Goal: Check status: Check status

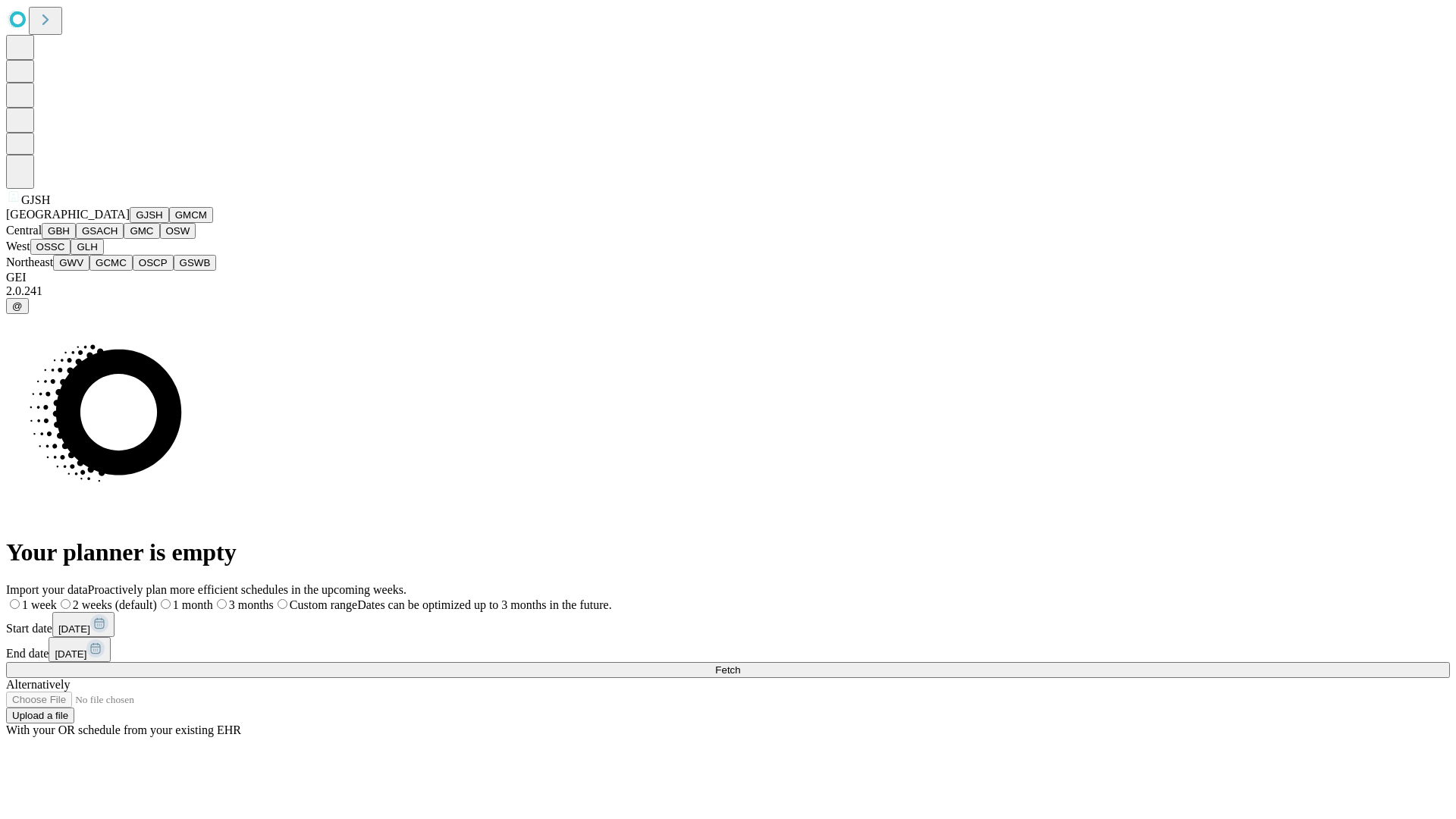
click at [130, 223] on button "GJSH" at bounding box center [149, 215] width 40 height 16
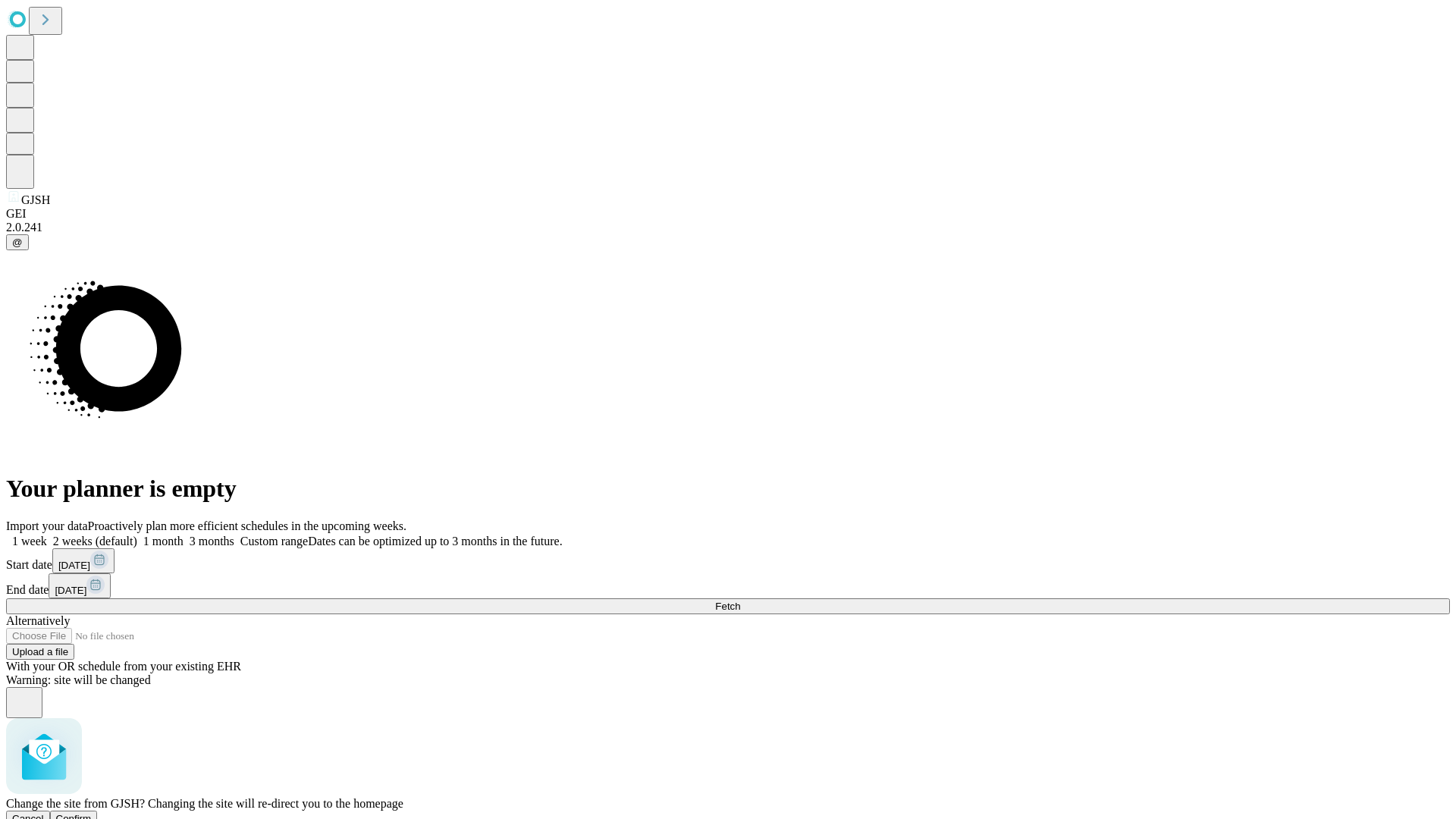
click at [92, 813] on span "Confirm" at bounding box center [74, 818] width 36 height 11
click at [138, 534] on label "2 weeks (default)" at bounding box center [92, 541] width 90 height 13
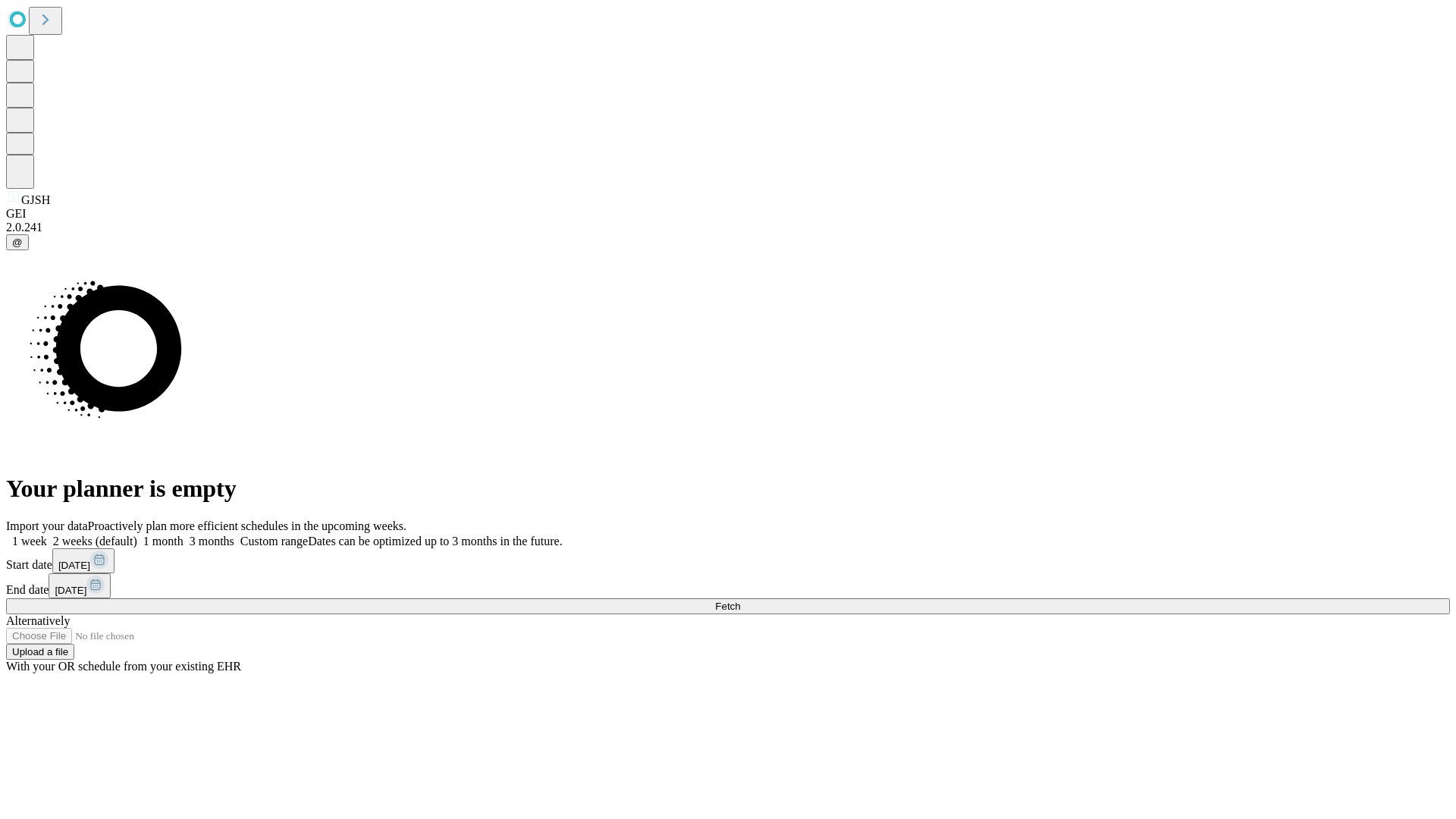
click at [740, 601] on span "Fetch" at bounding box center [728, 606] width 25 height 11
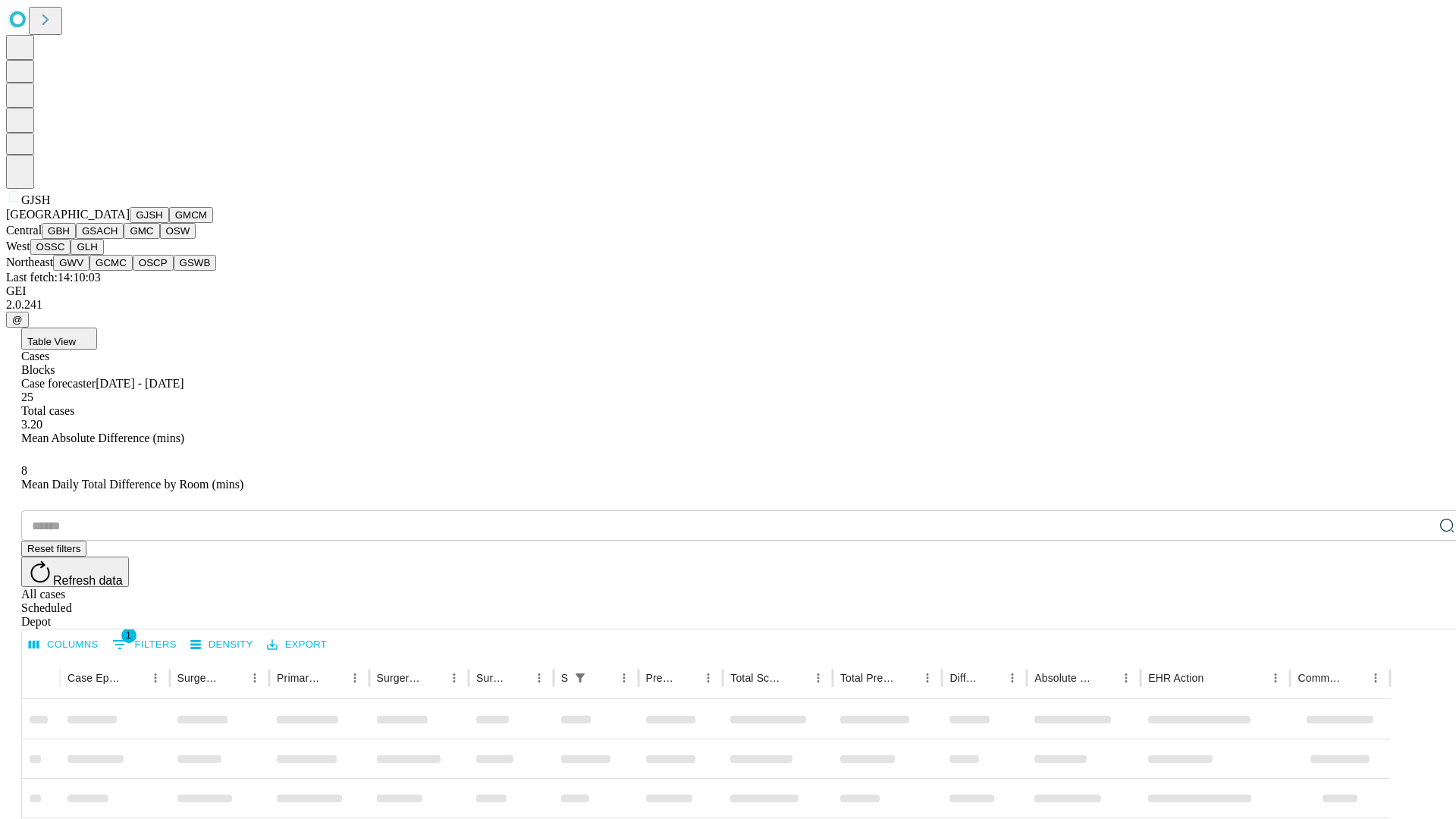
click at [169, 223] on button "GMCM" at bounding box center [191, 215] width 44 height 16
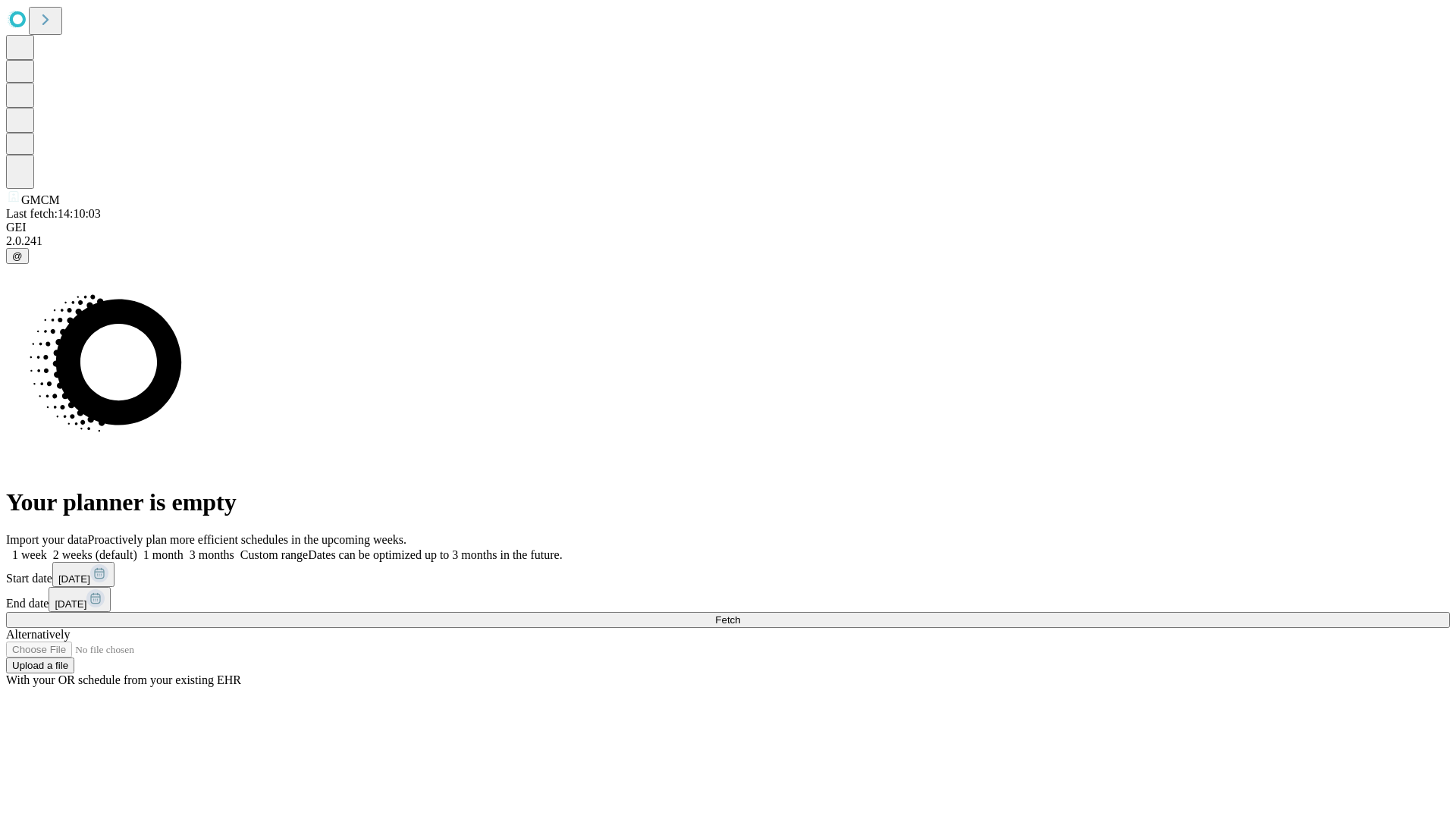
click at [138, 548] on label "2 weeks (default)" at bounding box center [92, 554] width 90 height 13
click at [740, 614] on span "Fetch" at bounding box center [728, 620] width 25 height 11
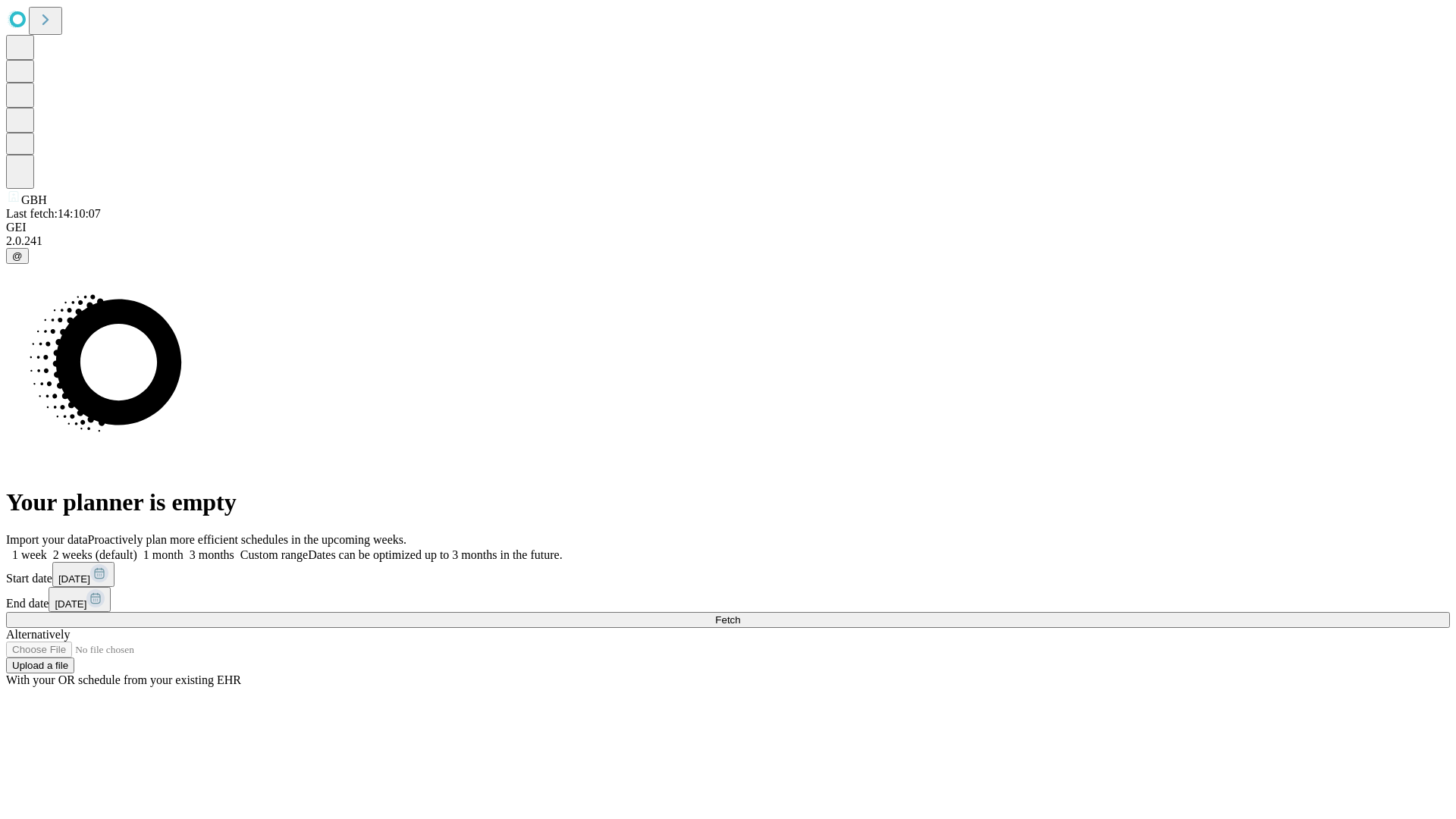
click at [138, 548] on label "2 weeks (default)" at bounding box center [92, 554] width 90 height 13
click at [740, 614] on span "Fetch" at bounding box center [728, 620] width 25 height 11
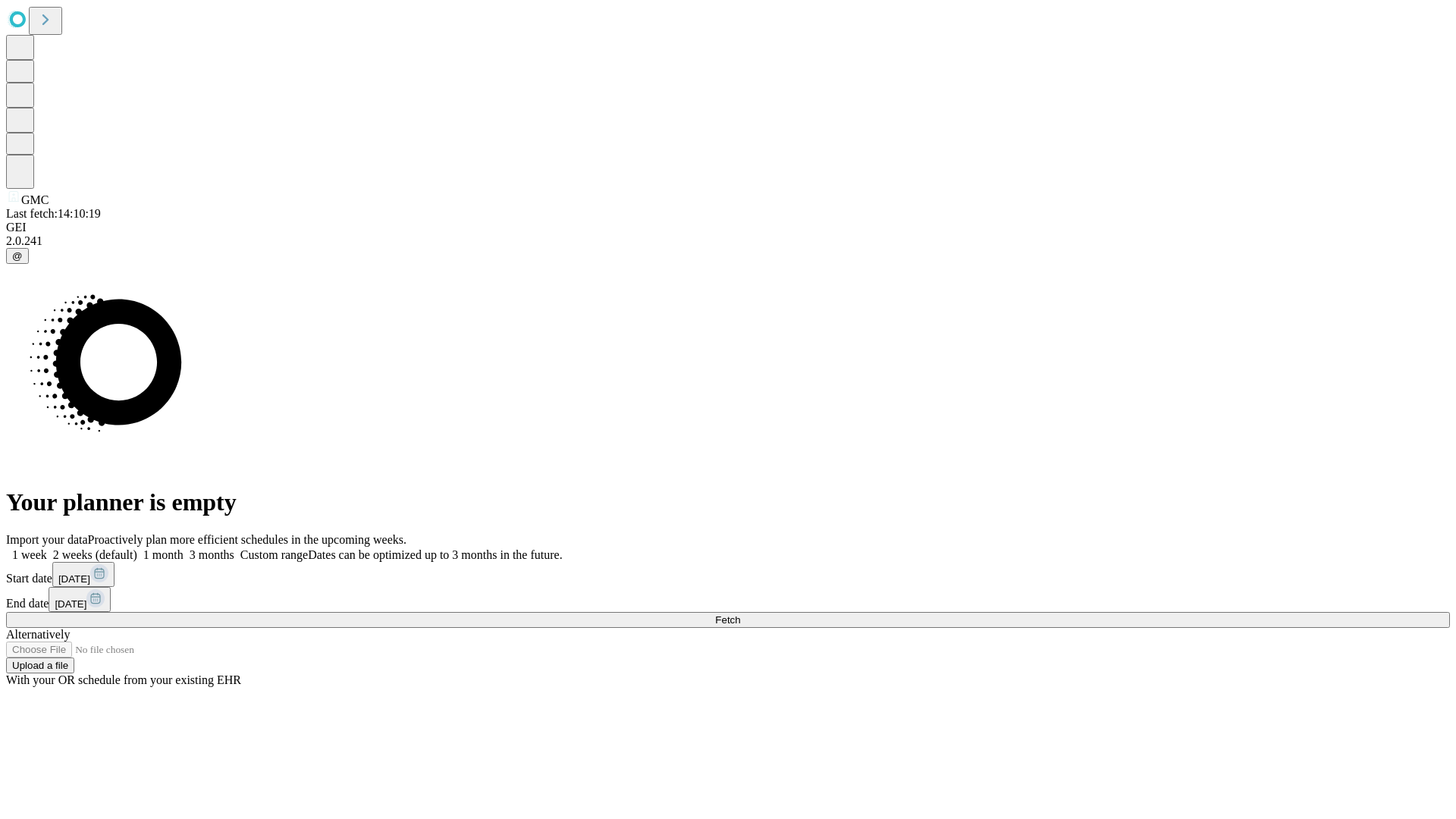
click at [138, 548] on label "2 weeks (default)" at bounding box center [92, 554] width 90 height 13
click at [740, 614] on span "Fetch" at bounding box center [728, 620] width 25 height 11
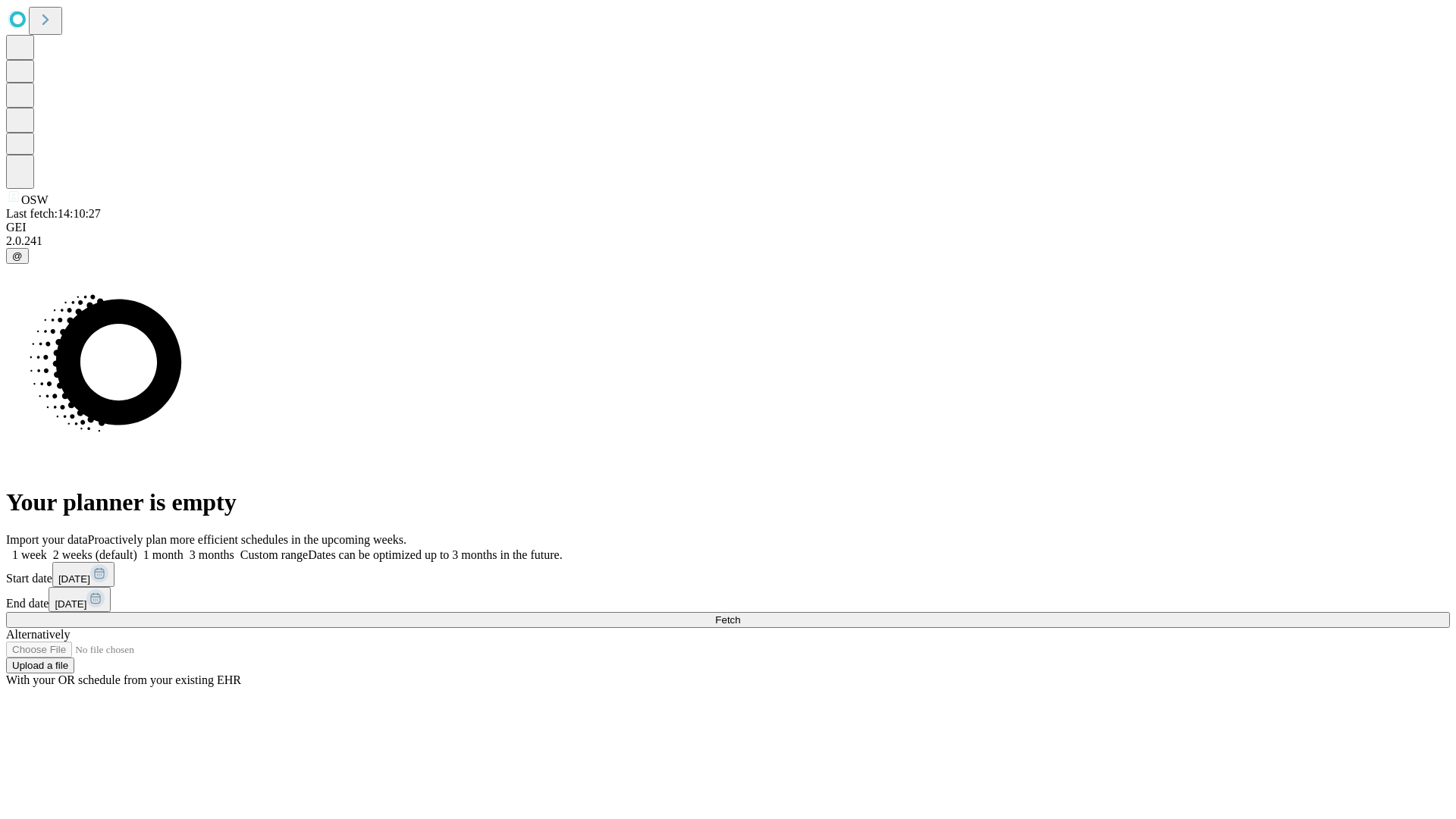
click at [138, 548] on label "2 weeks (default)" at bounding box center [92, 554] width 90 height 13
click at [740, 614] on span "Fetch" at bounding box center [728, 620] width 25 height 11
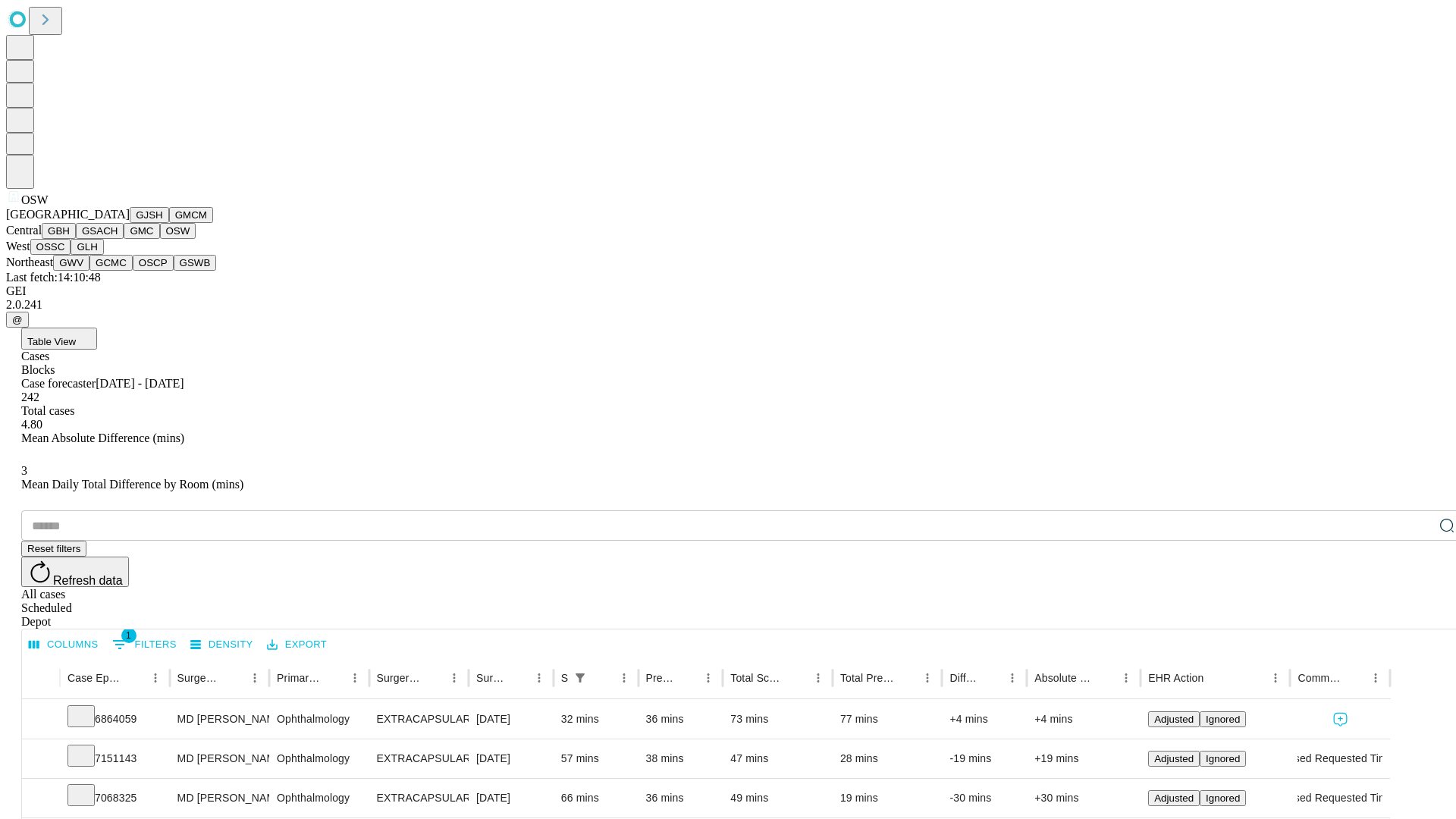
click at [71, 255] on button "OSSC" at bounding box center [51, 247] width 41 height 16
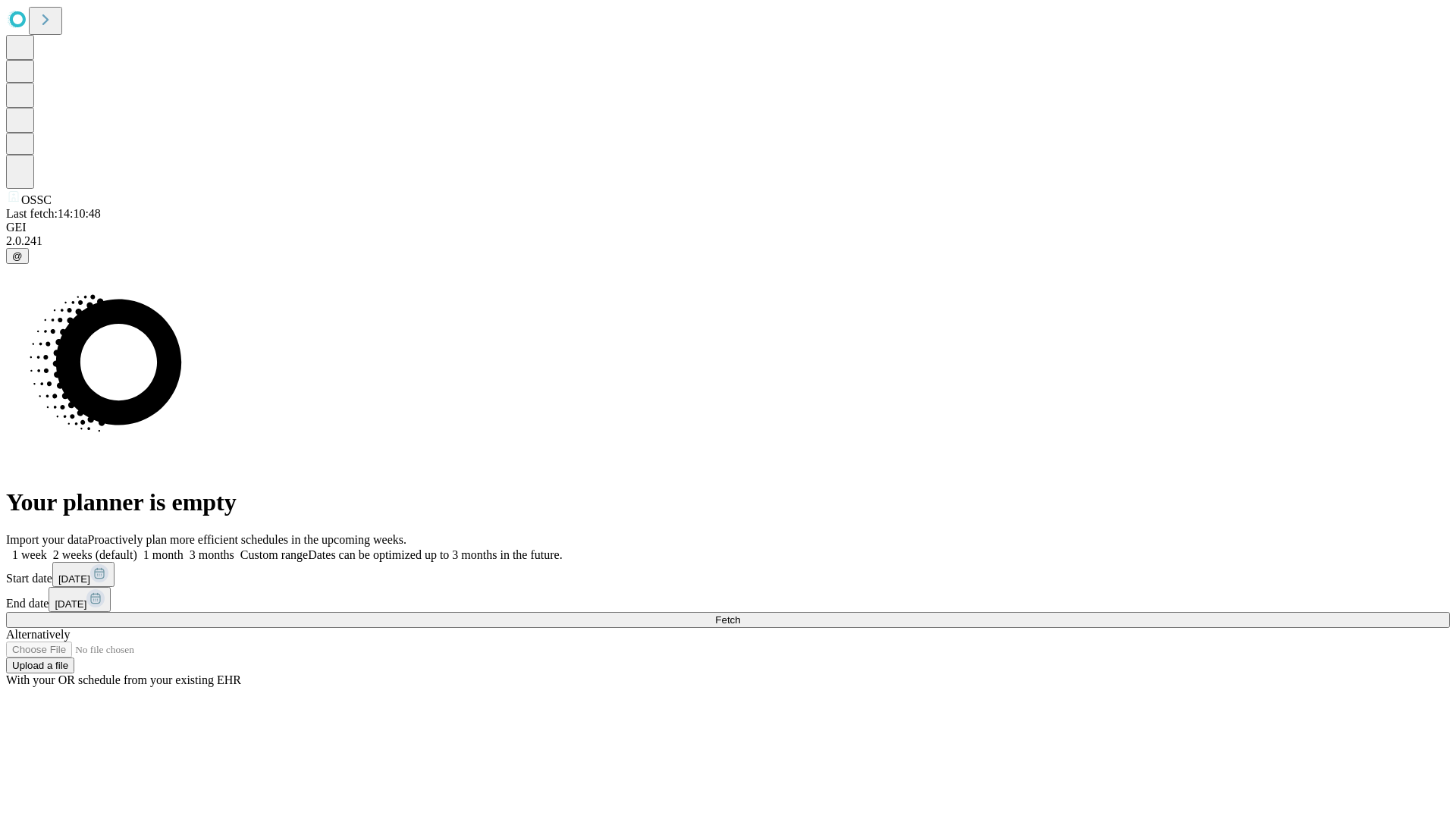
click at [740, 614] on span "Fetch" at bounding box center [728, 620] width 25 height 11
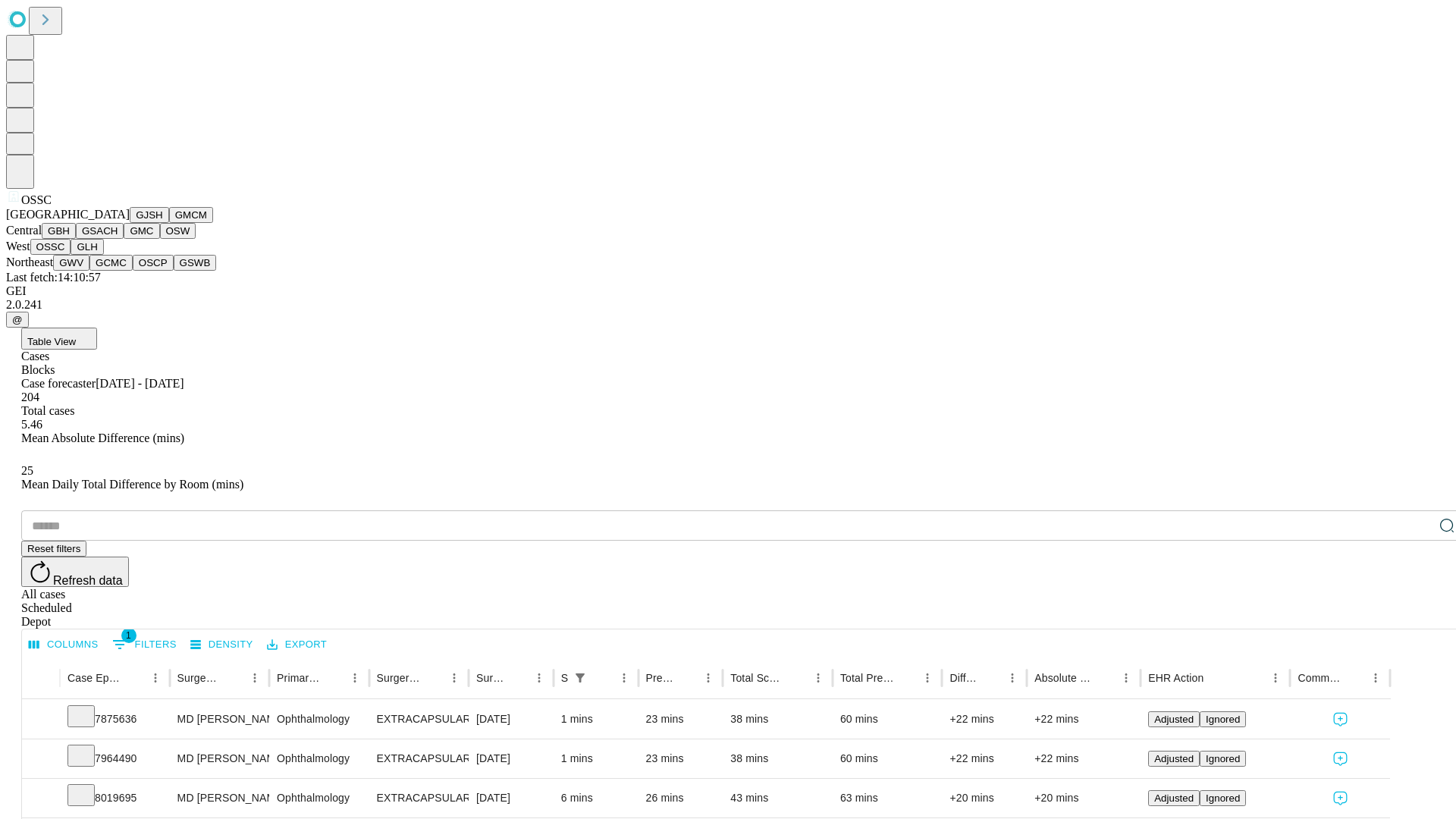
click at [103, 255] on button "GLH" at bounding box center [86, 247] width 32 height 16
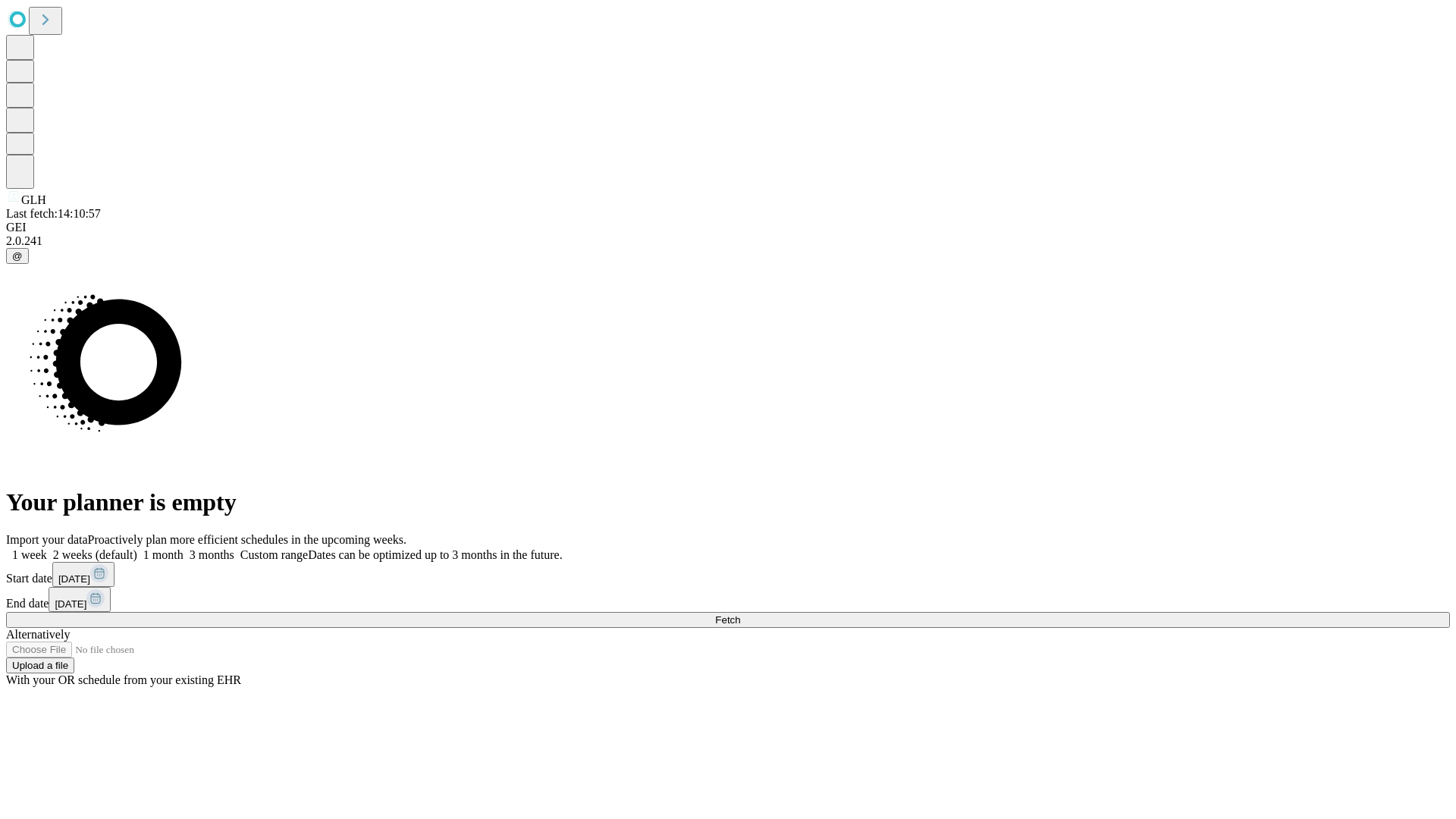
click at [138, 548] on label "2 weeks (default)" at bounding box center [92, 554] width 90 height 13
click at [740, 614] on span "Fetch" at bounding box center [728, 620] width 25 height 11
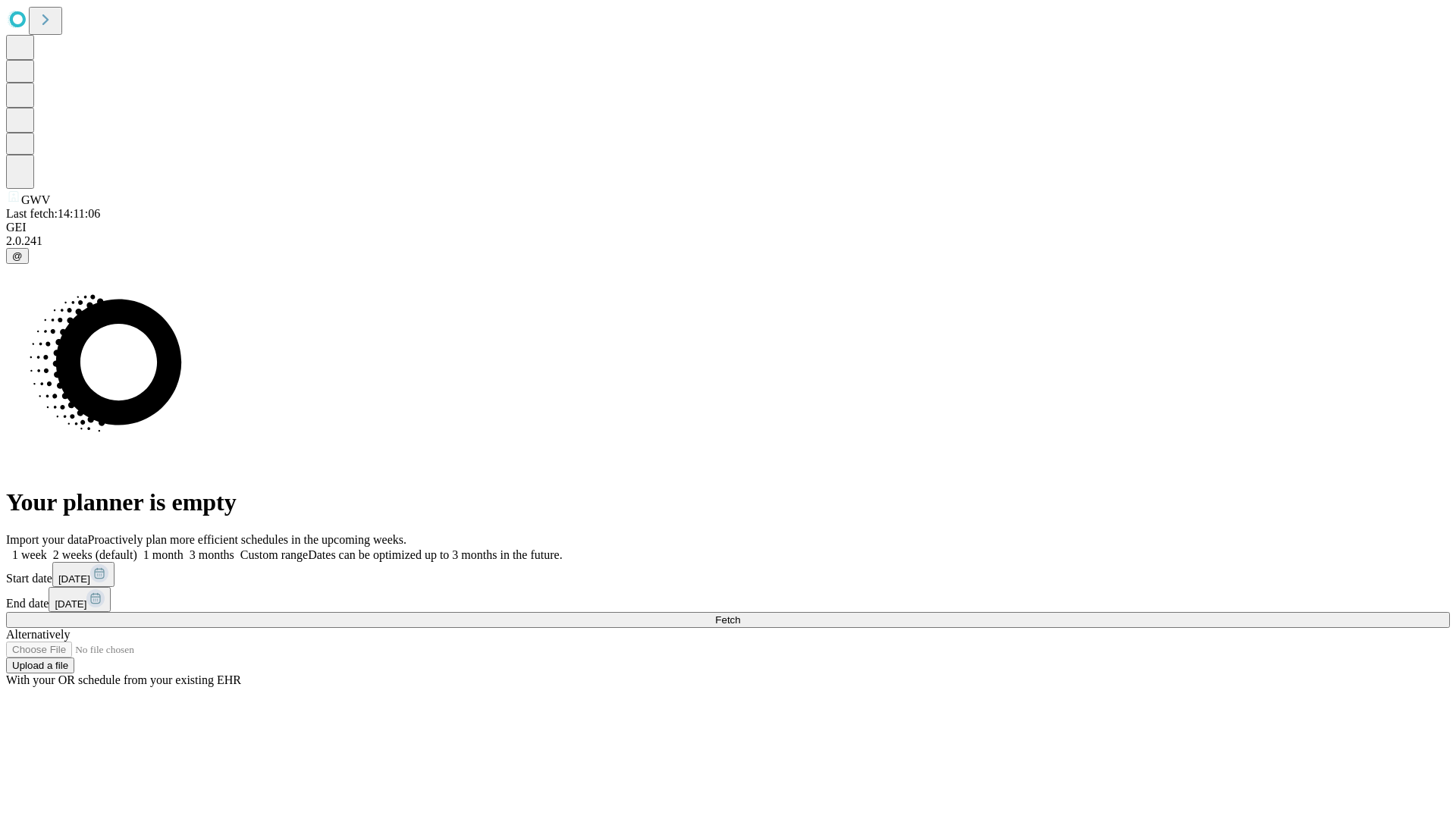
click at [138, 548] on label "2 weeks (default)" at bounding box center [92, 554] width 90 height 13
click at [740, 614] on span "Fetch" at bounding box center [728, 620] width 25 height 11
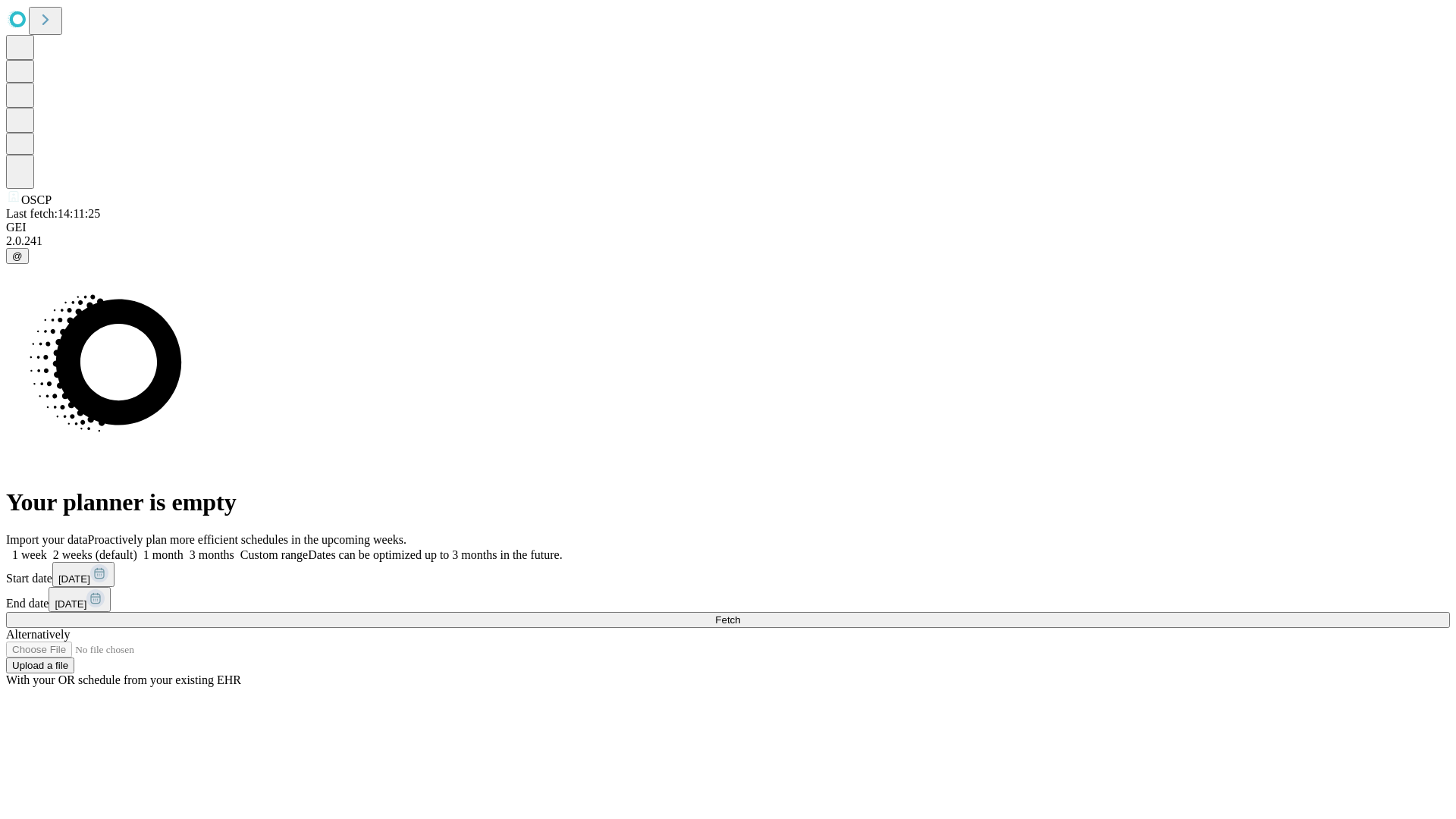
click at [740, 614] on span "Fetch" at bounding box center [728, 620] width 25 height 11
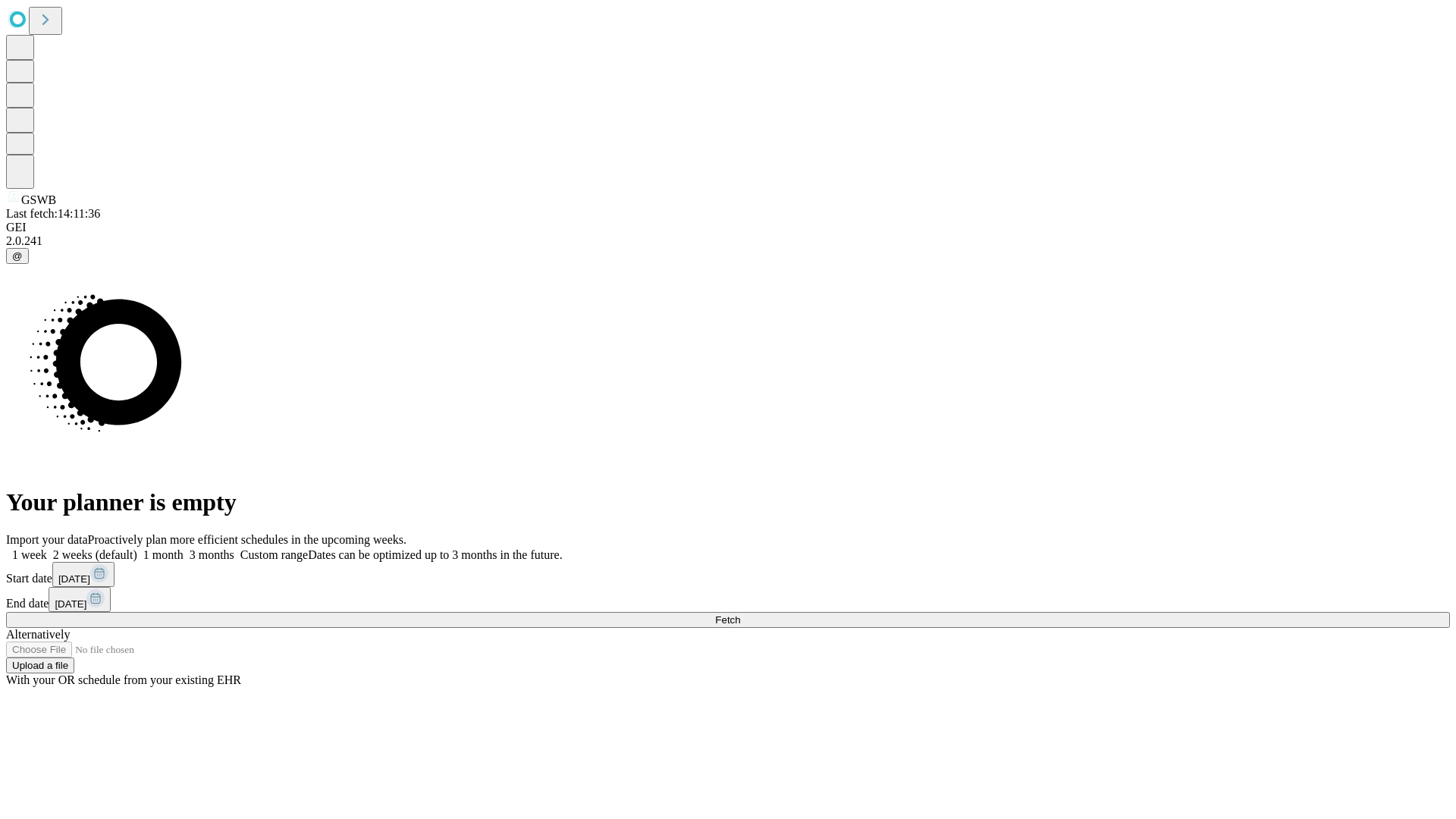
click at [740, 614] on span "Fetch" at bounding box center [728, 620] width 25 height 11
